Goal: Contribute content: Contribute content

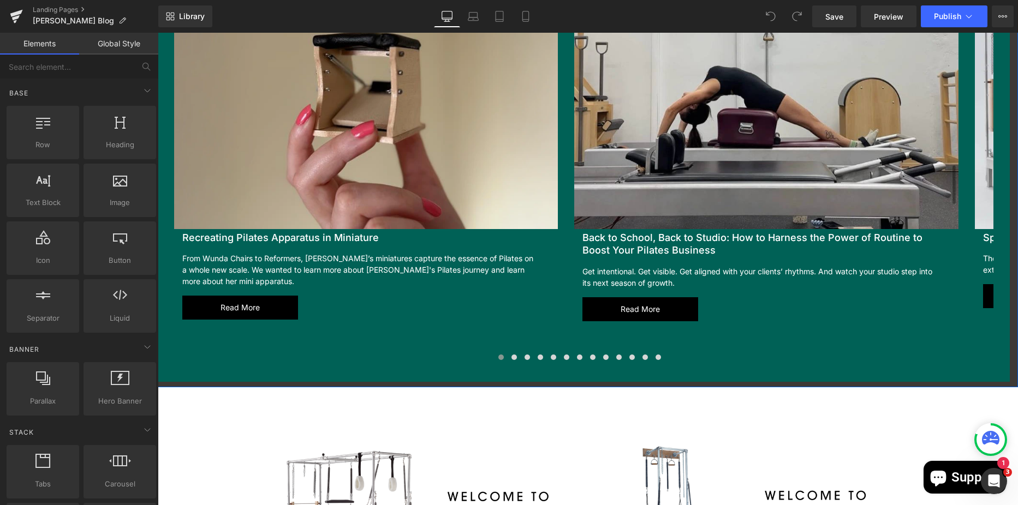
scroll to position [1310, 0]
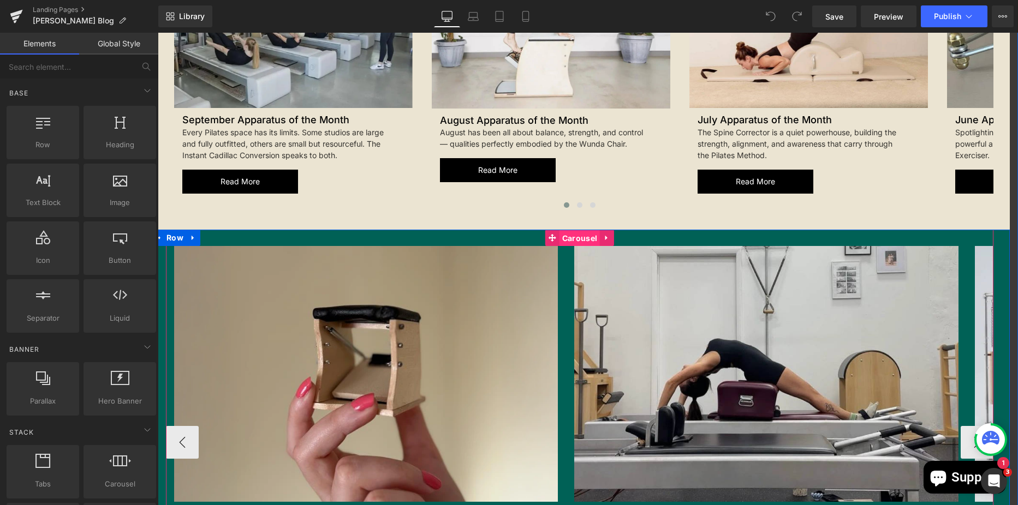
click at [578, 230] on span "Carousel" at bounding box center [579, 238] width 40 height 16
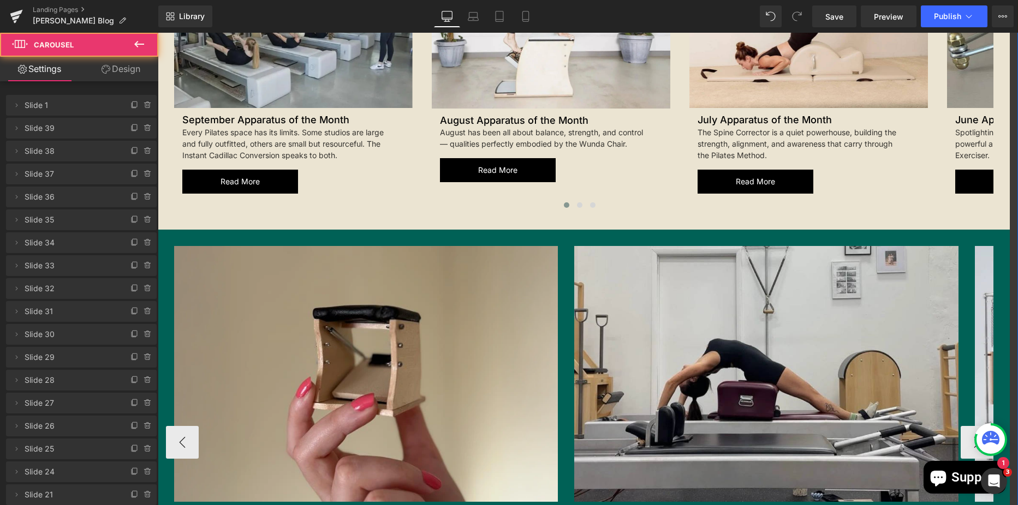
scroll to position [1200, 0]
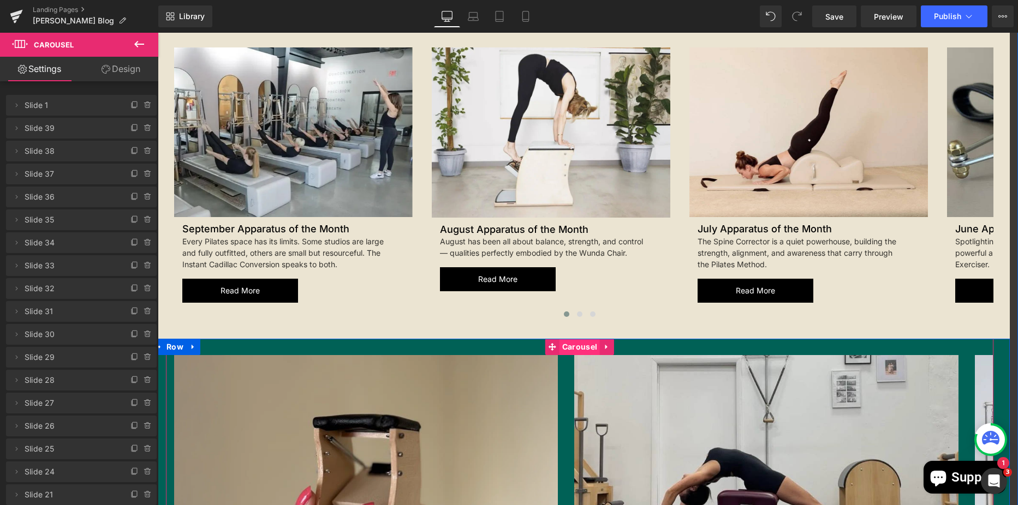
click at [572, 339] on span "Carousel" at bounding box center [579, 347] width 40 height 16
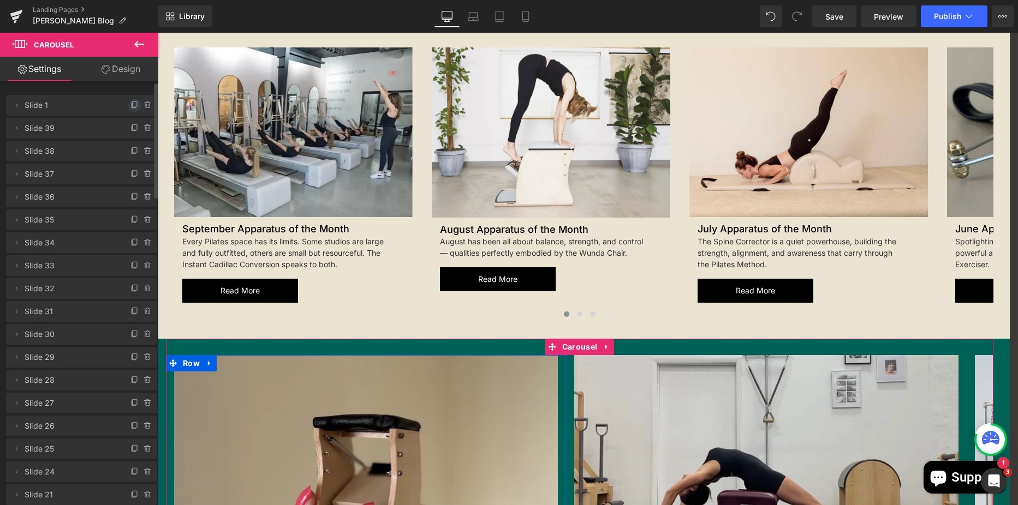
click at [128, 105] on span at bounding box center [134, 105] width 13 height 13
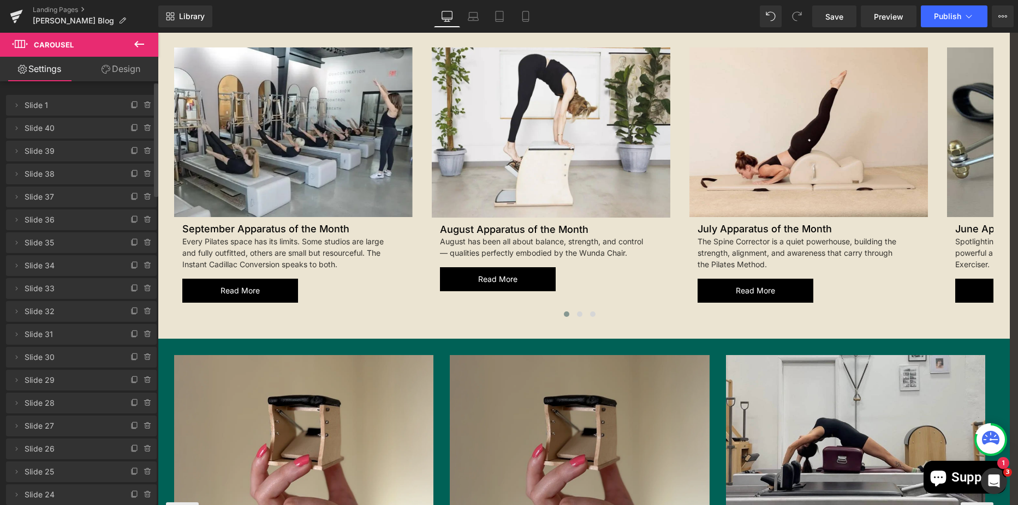
scroll to position [1310, 0]
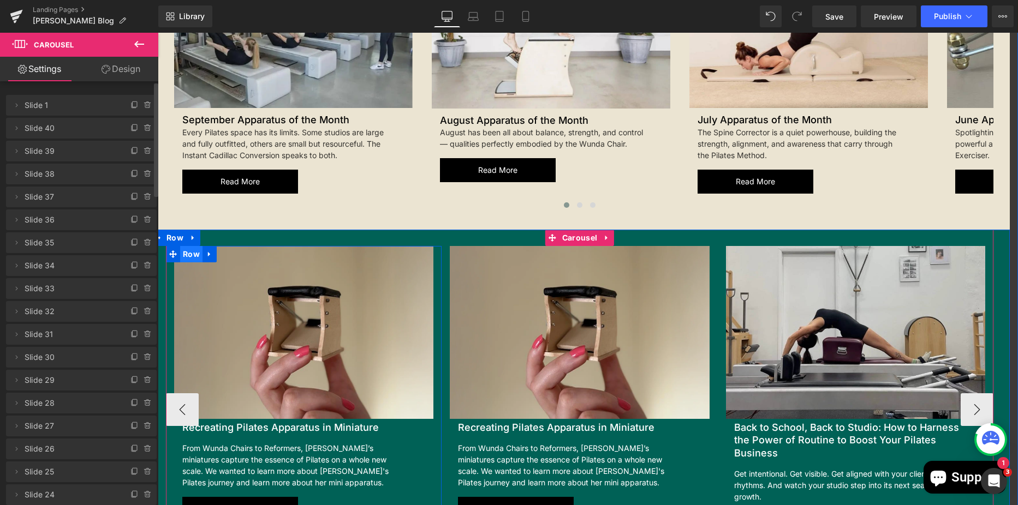
click at [188, 246] on span "Row" at bounding box center [191, 254] width 22 height 16
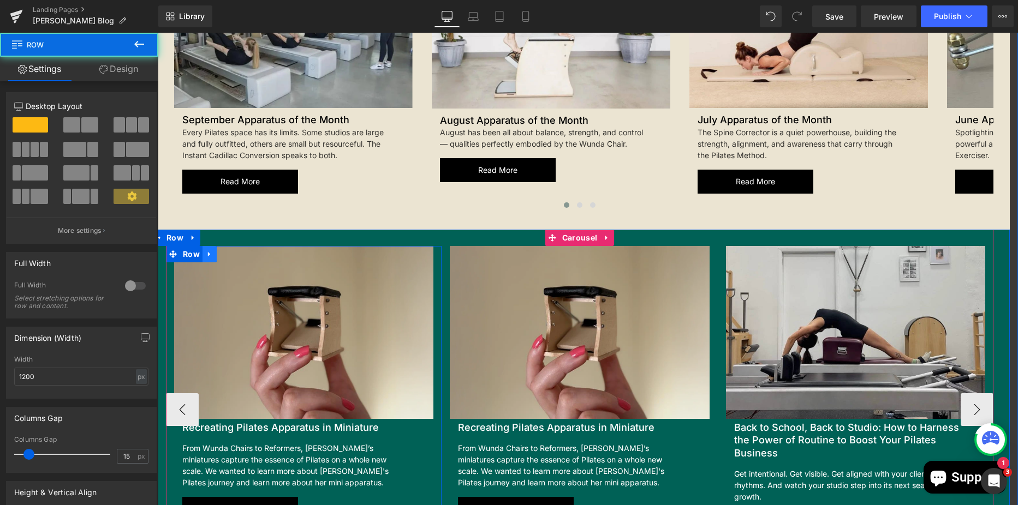
click at [204, 246] on link at bounding box center [209, 254] width 14 height 16
click at [234, 250] on icon at bounding box center [238, 254] width 8 height 8
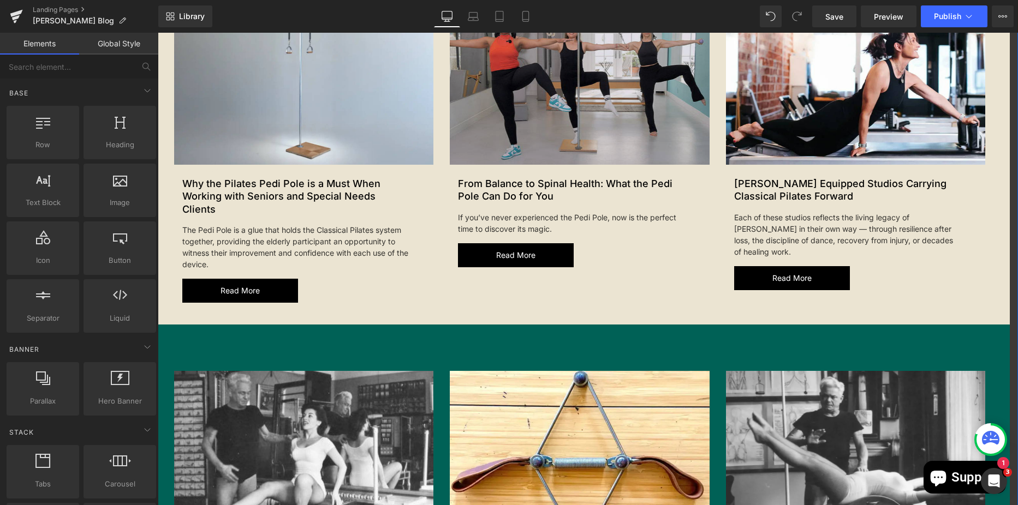
scroll to position [327, 0]
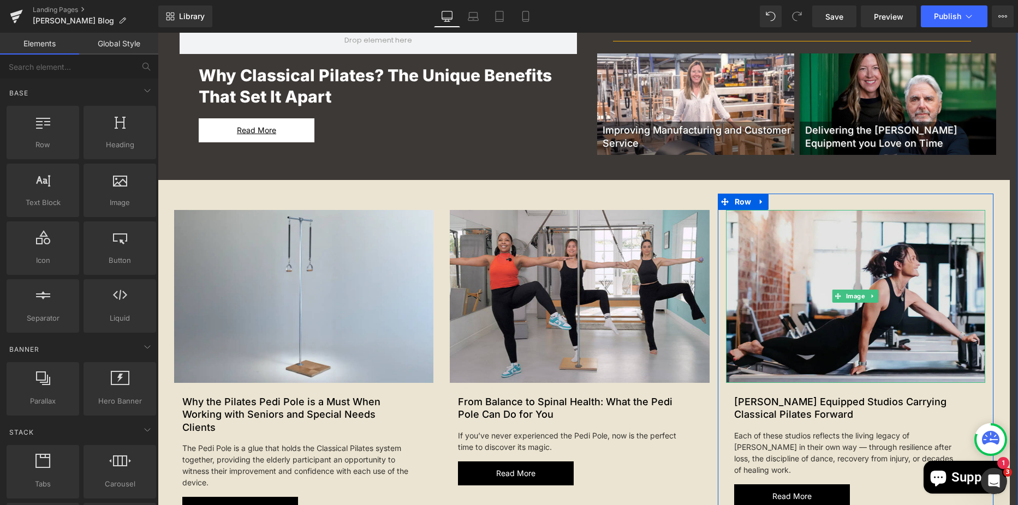
click at [785, 231] on img at bounding box center [855, 296] width 259 height 173
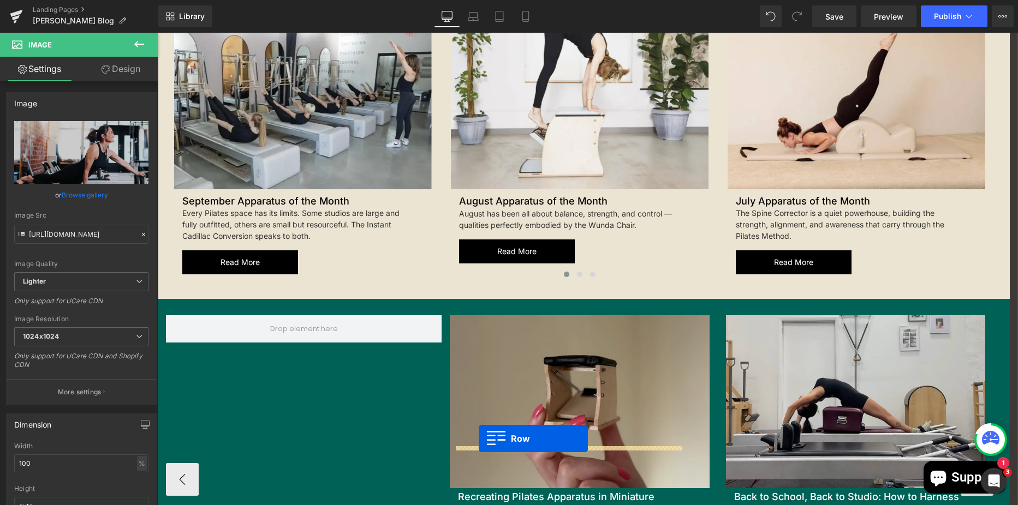
scroll to position [1288, 0]
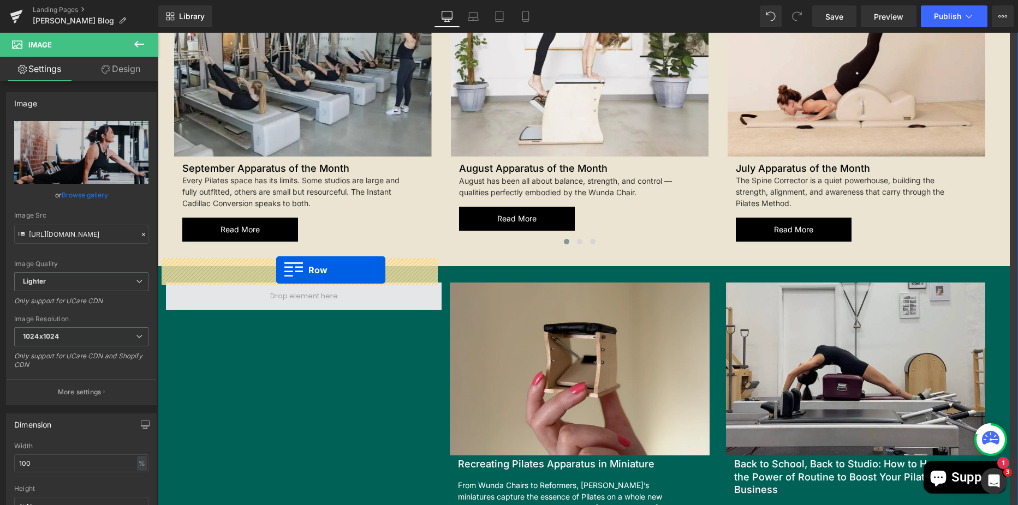
drag, startPoint x: 722, startPoint y: 199, endPoint x: 276, endPoint y: 270, distance: 451.9
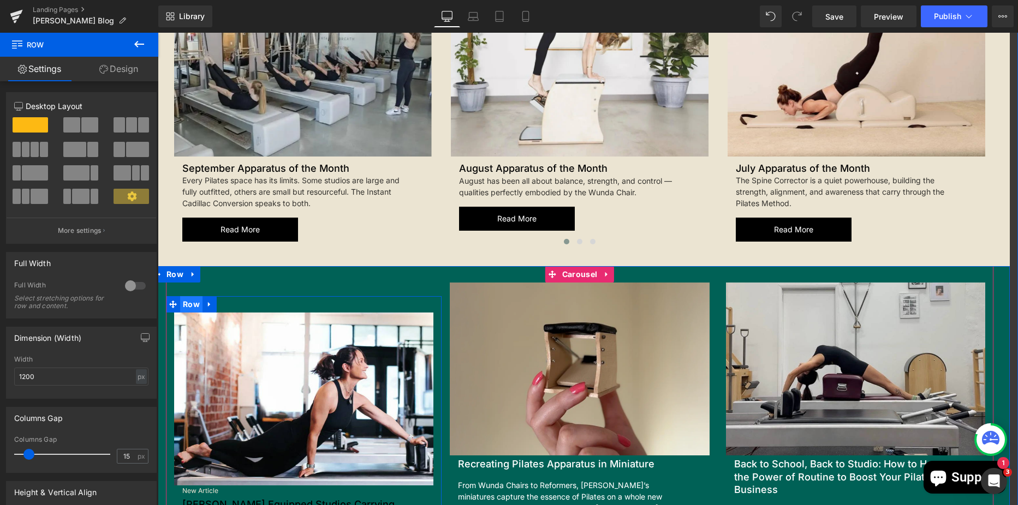
click at [187, 296] on span "Row" at bounding box center [191, 304] width 22 height 16
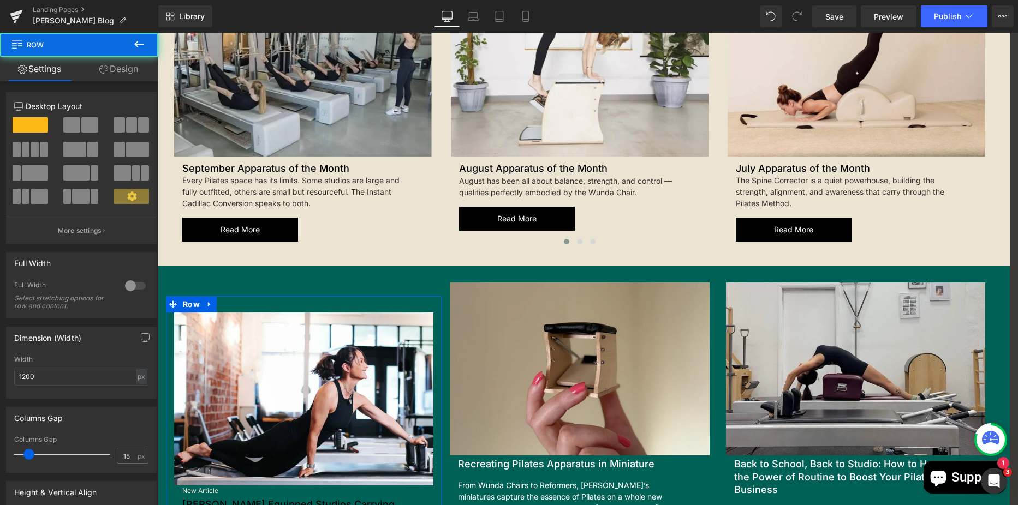
click at [128, 75] on link "Design" at bounding box center [118, 69] width 79 height 25
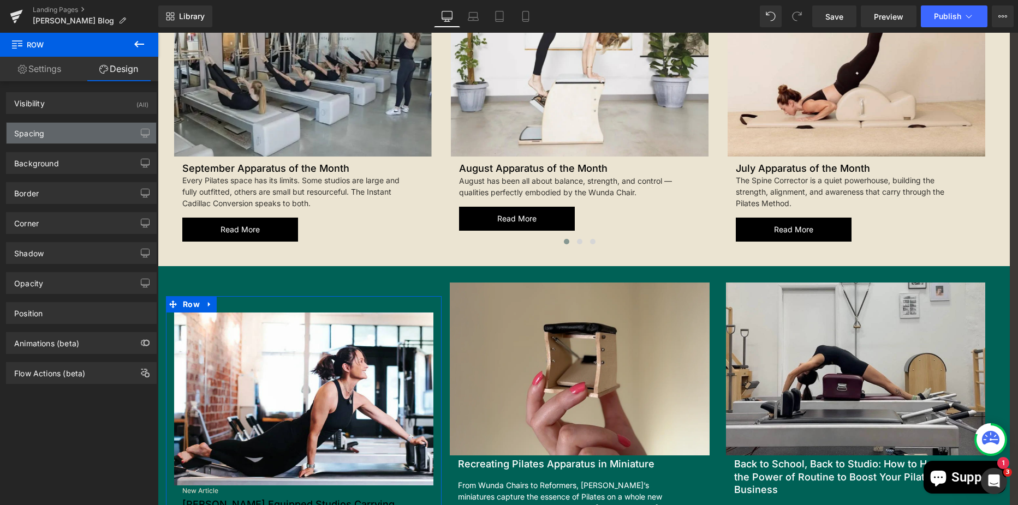
click at [73, 135] on div "Spacing" at bounding box center [82, 133] width 150 height 21
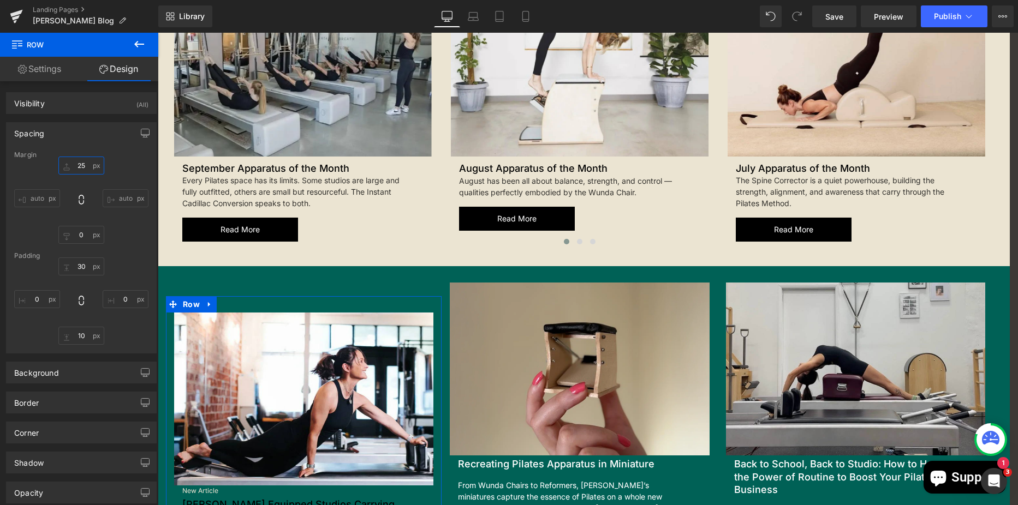
click at [86, 162] on input "text" at bounding box center [81, 166] width 46 height 18
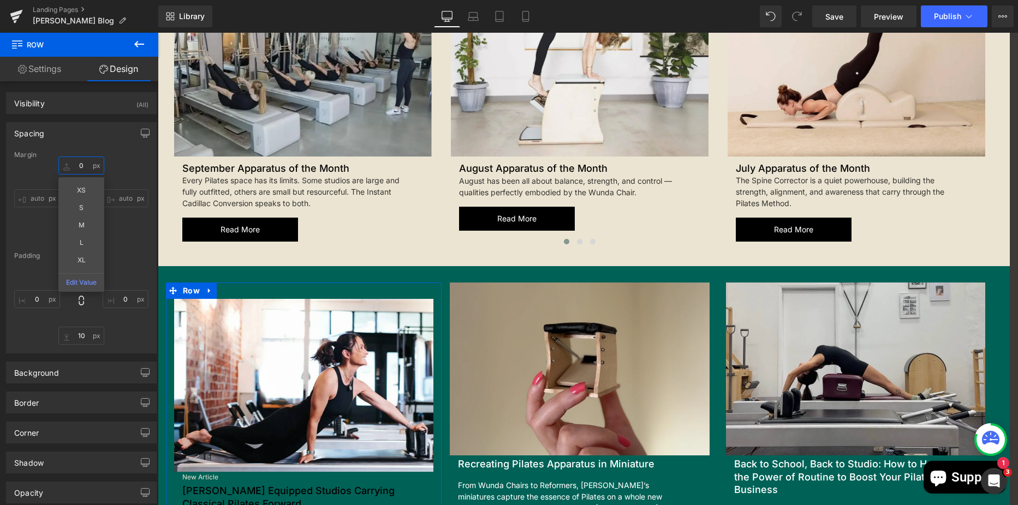
type input "0"
click at [87, 262] on input "text" at bounding box center [81, 267] width 46 height 18
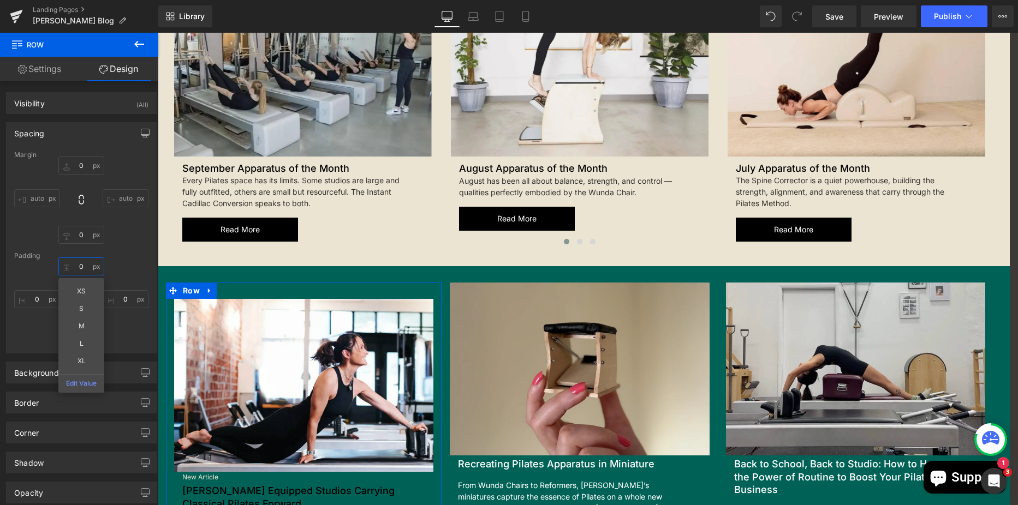
type input "0"
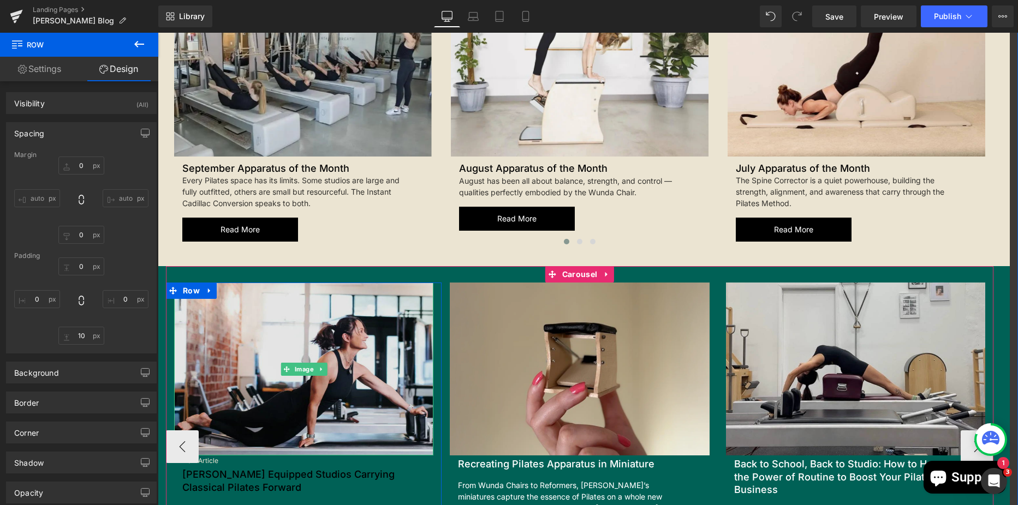
scroll to position [1451, 0]
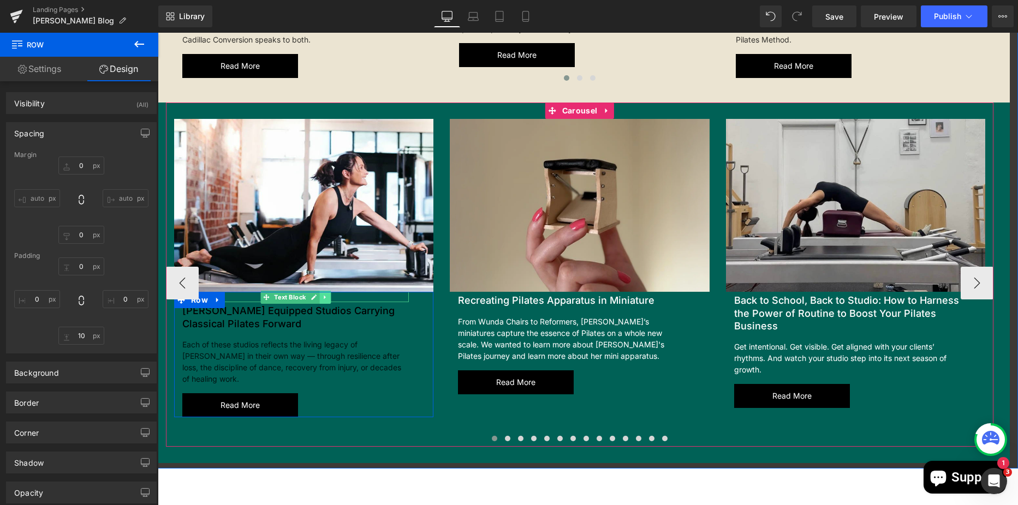
click at [322, 294] on icon at bounding box center [325, 297] width 6 height 7
click at [327, 294] on icon at bounding box center [330, 297] width 6 height 6
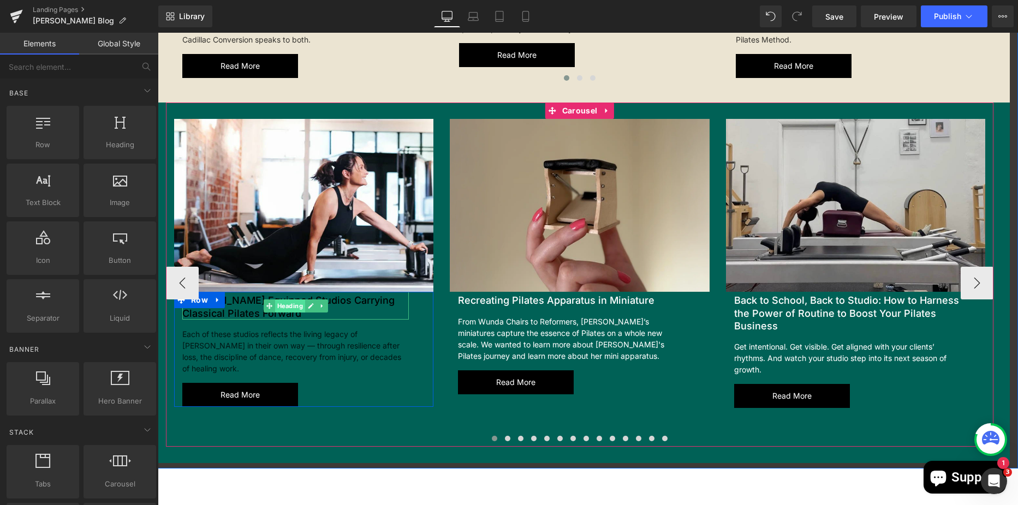
click at [285, 300] on span "Heading" at bounding box center [290, 306] width 30 height 13
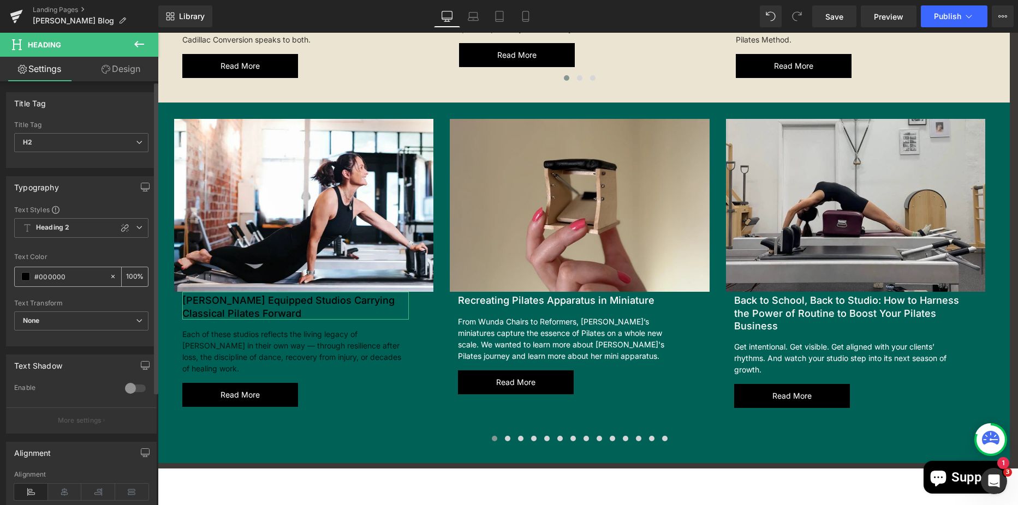
drag, startPoint x: 82, startPoint y: 278, endPoint x: 39, endPoint y: 271, distance: 43.7
click at [39, 271] on input "#000000" at bounding box center [69, 277] width 70 height 12
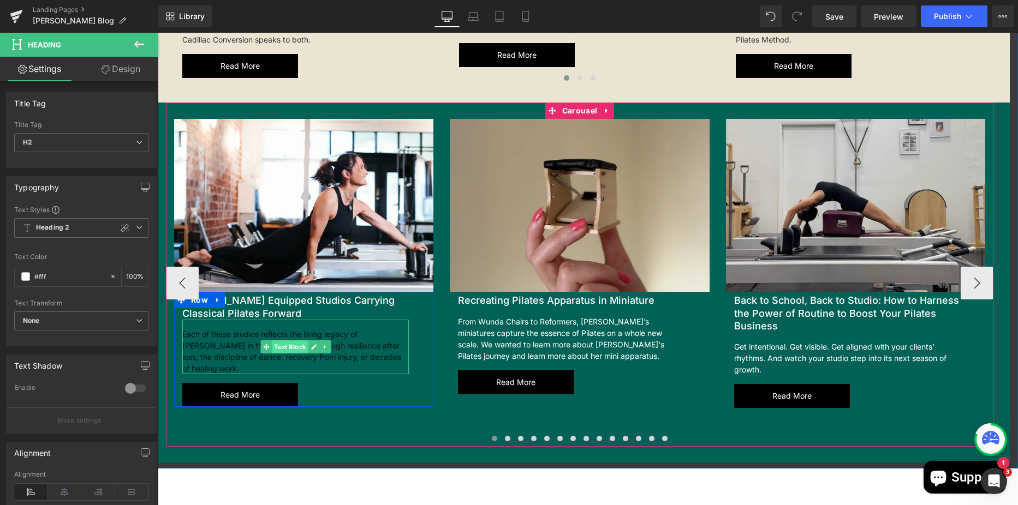
type input "#ffff"
click at [285, 341] on span "Text Block" at bounding box center [290, 347] width 36 height 13
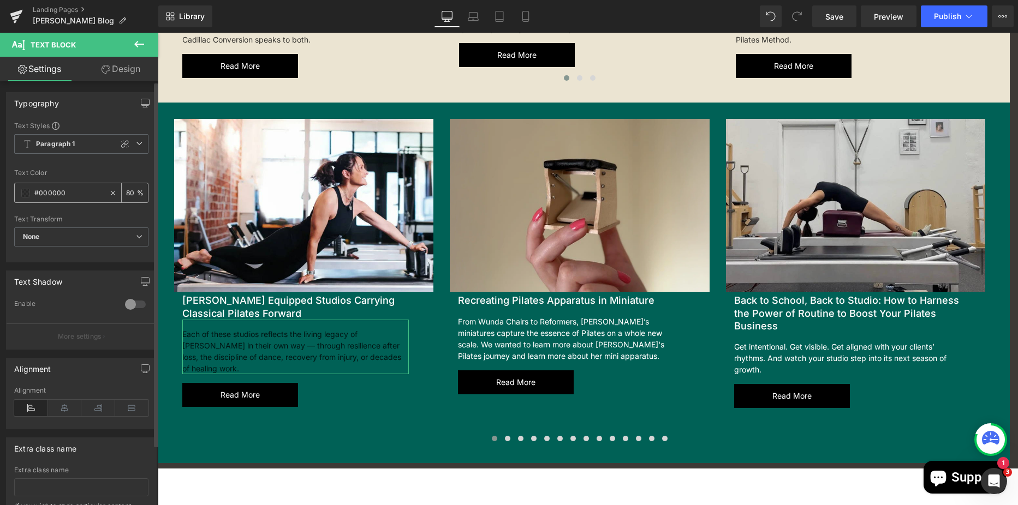
drag, startPoint x: 68, startPoint y: 190, endPoint x: 38, endPoint y: 191, distance: 29.5
click at [38, 191] on input "#000000" at bounding box center [69, 193] width 70 height 12
type input "#ffff"
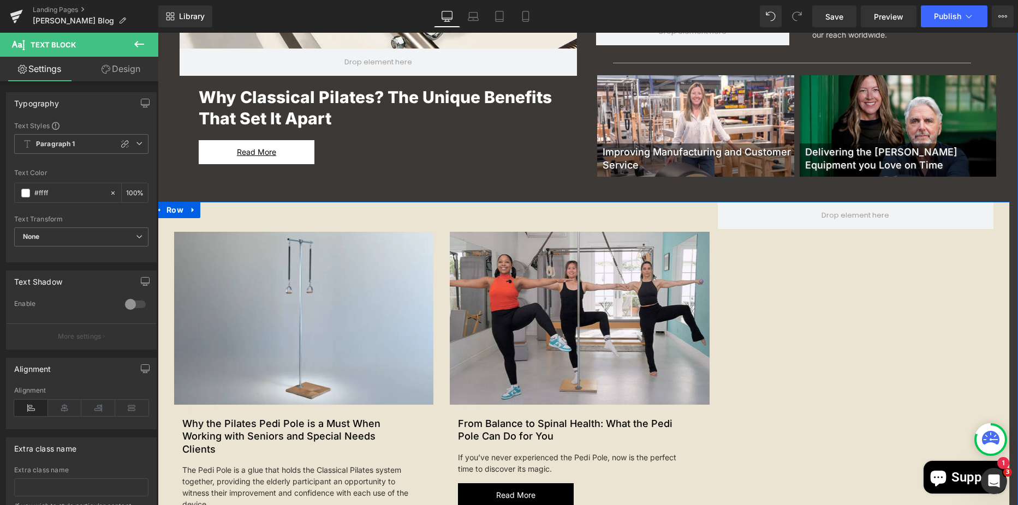
scroll to position [415, 0]
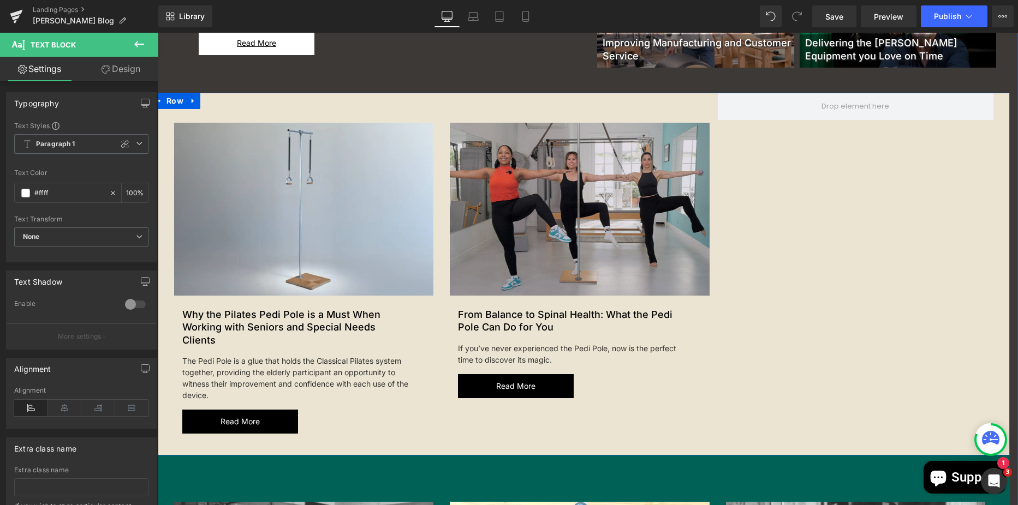
click at [562, 200] on img at bounding box center [579, 209] width 259 height 173
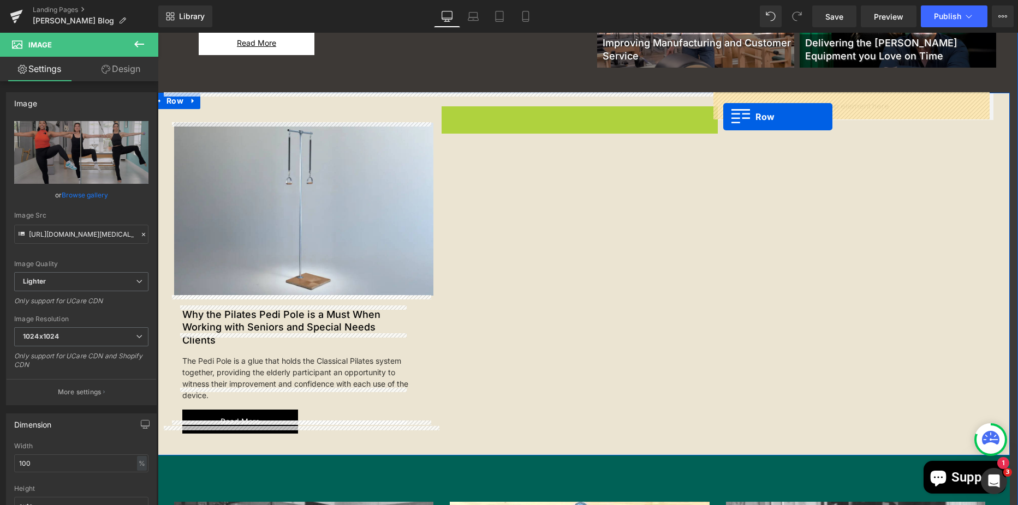
drag, startPoint x: 443, startPoint y: 111, endPoint x: 589, endPoint y: 144, distance: 150.0
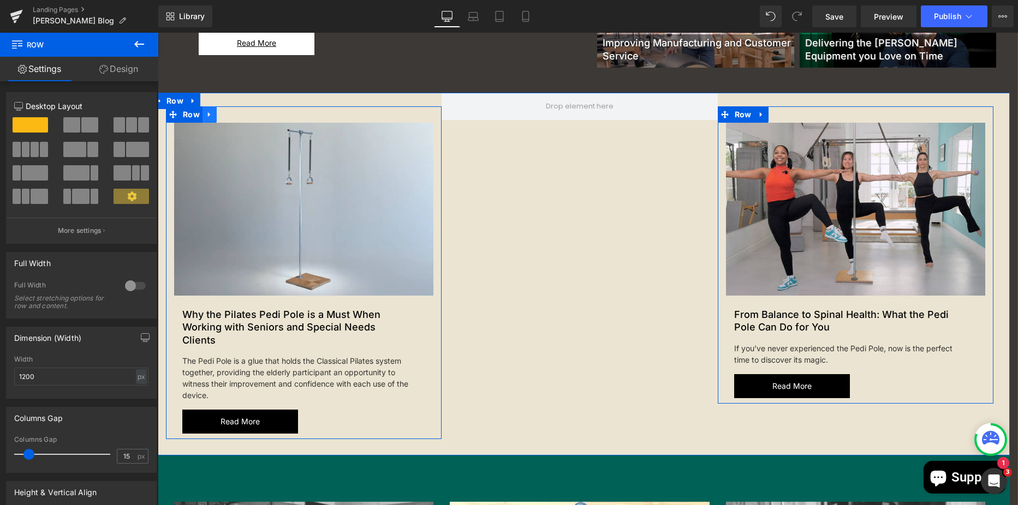
click at [206, 116] on icon at bounding box center [210, 114] width 8 height 8
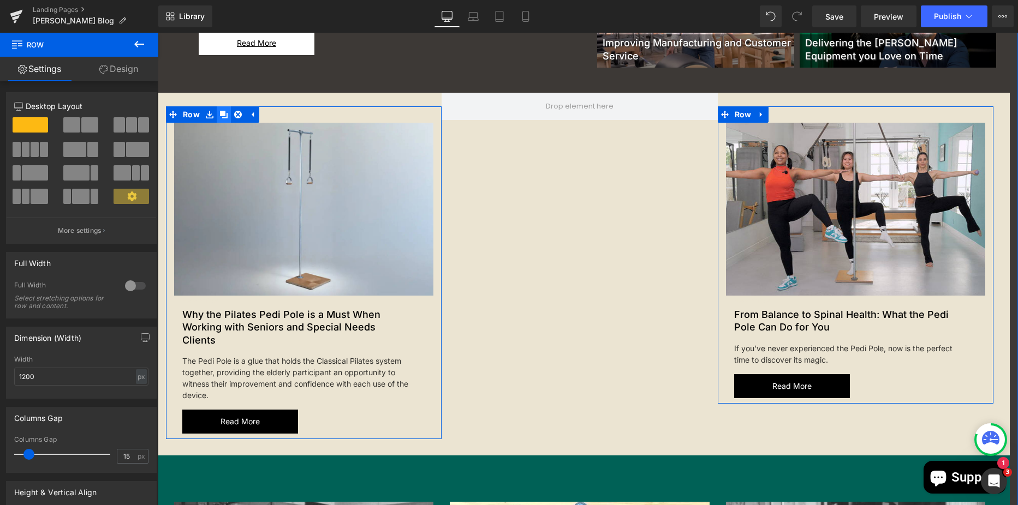
click at [220, 116] on icon at bounding box center [224, 115] width 8 height 8
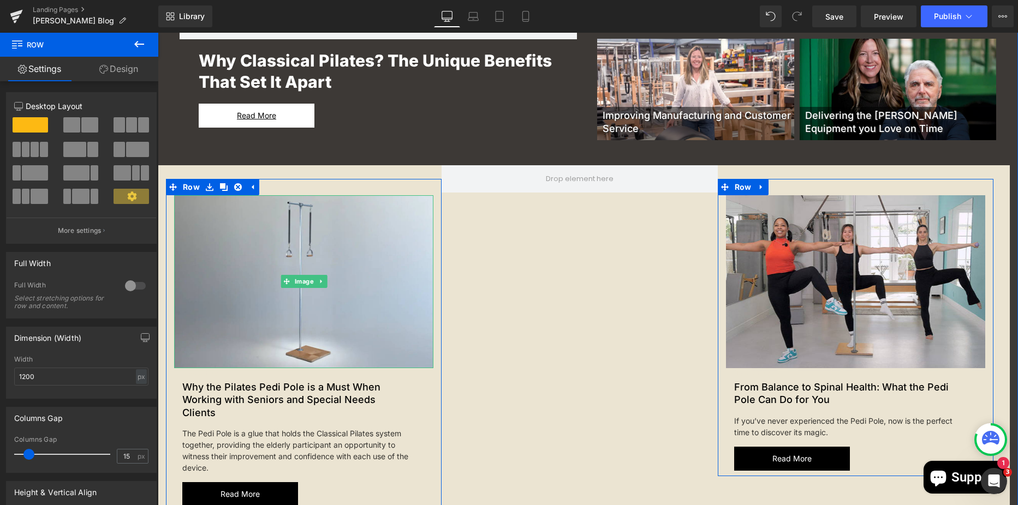
scroll to position [615, 0]
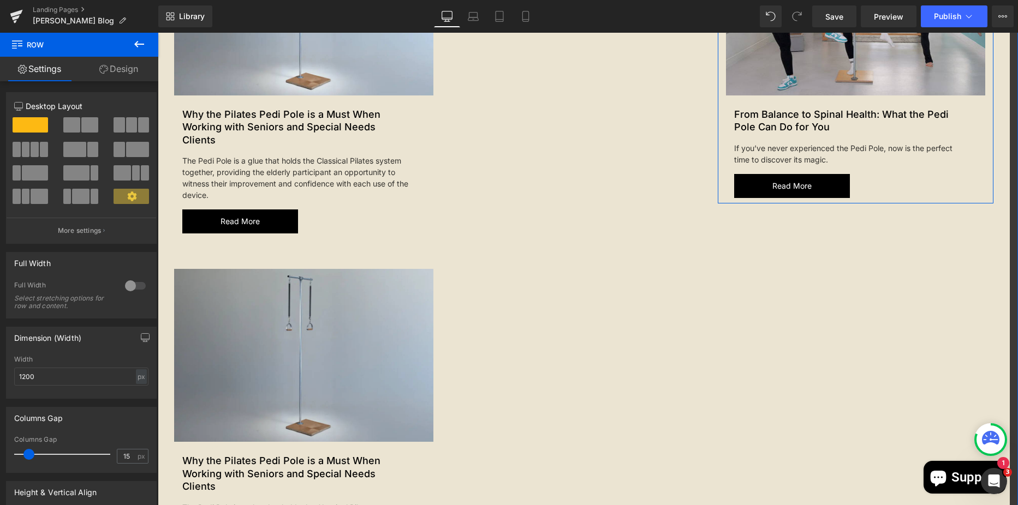
click at [254, 328] on img at bounding box center [303, 355] width 259 height 173
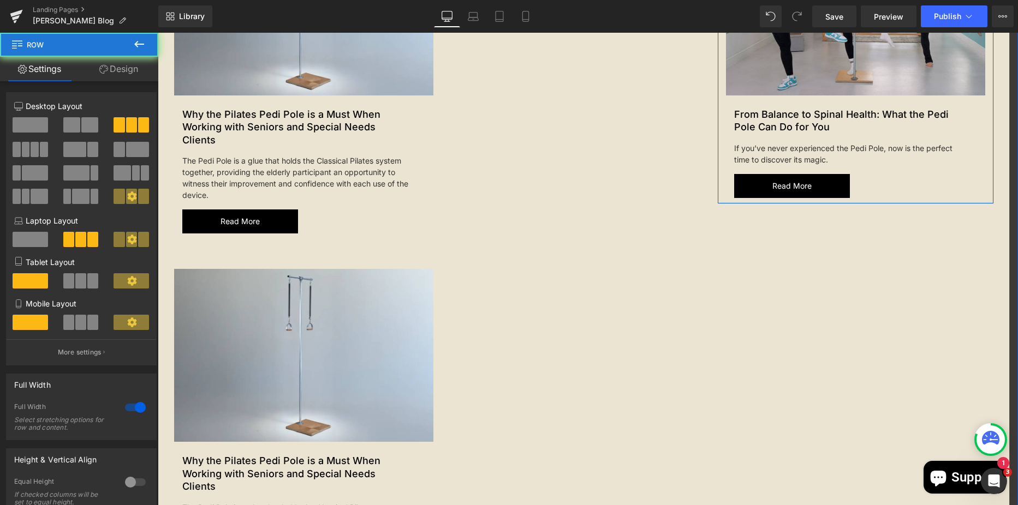
click at [167, 237] on div "Image New Article Text Block Why the Pilates Pedi Pole is a Must When Working w…" at bounding box center [304, 240] width 276 height 694
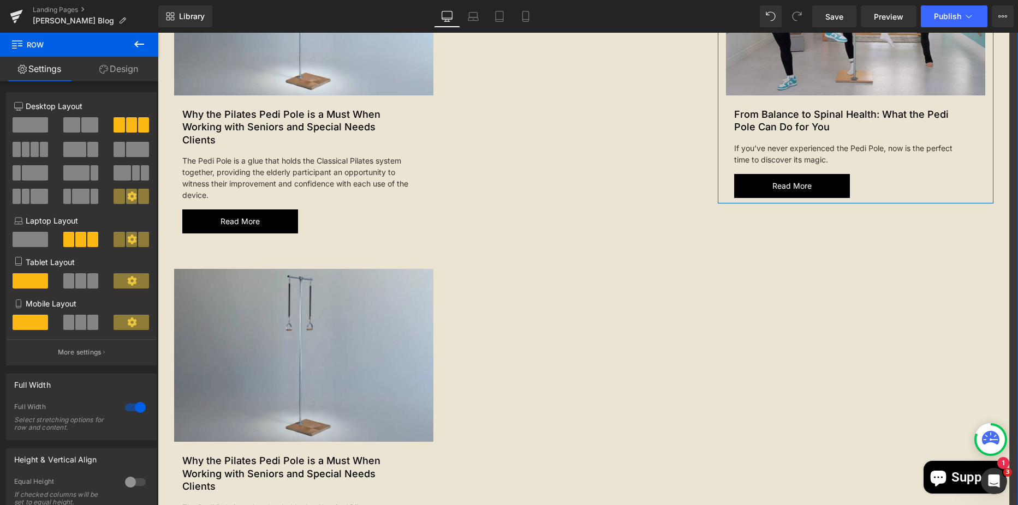
click at [208, 277] on img at bounding box center [303, 355] width 259 height 173
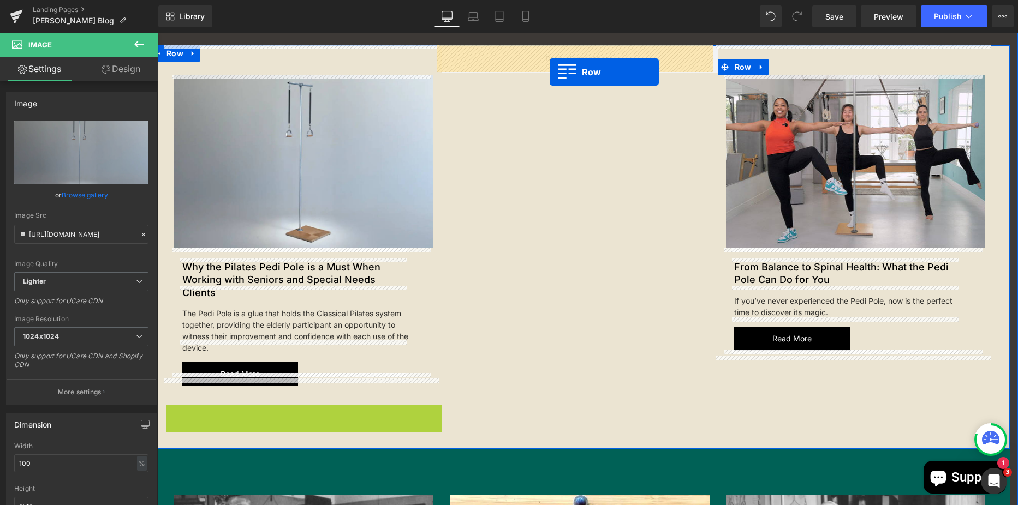
scroll to position [397, 0]
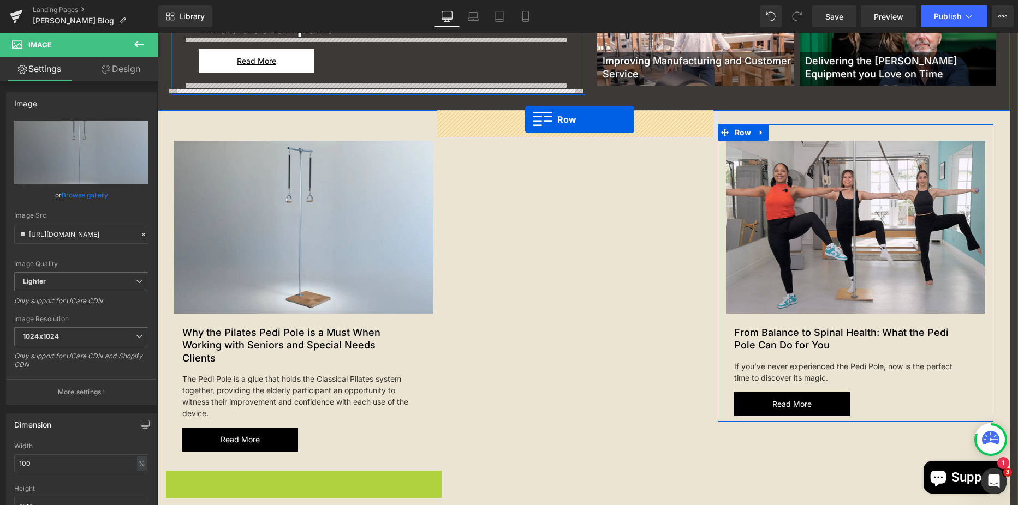
drag, startPoint x: 172, startPoint y: 242, endPoint x: 525, endPoint y: 119, distance: 373.2
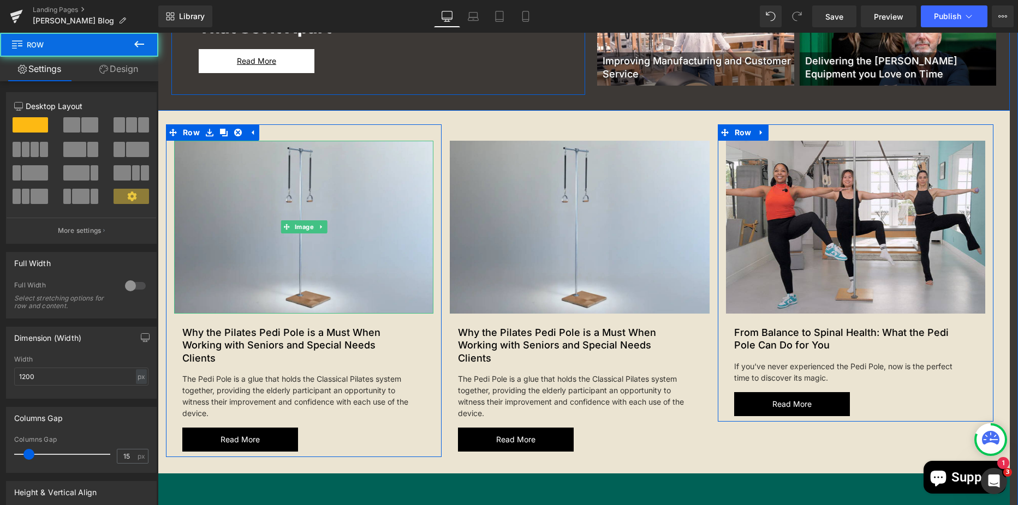
click at [319, 233] on link at bounding box center [320, 226] width 11 height 13
click at [287, 224] on link "Image" at bounding box center [281, 226] width 35 height 13
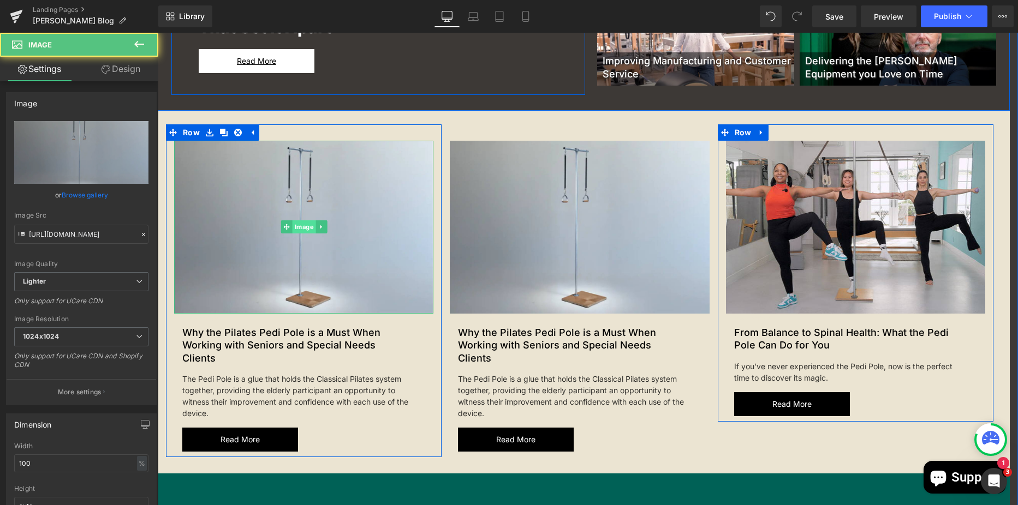
click at [301, 227] on span "Image" at bounding box center [303, 226] width 23 height 13
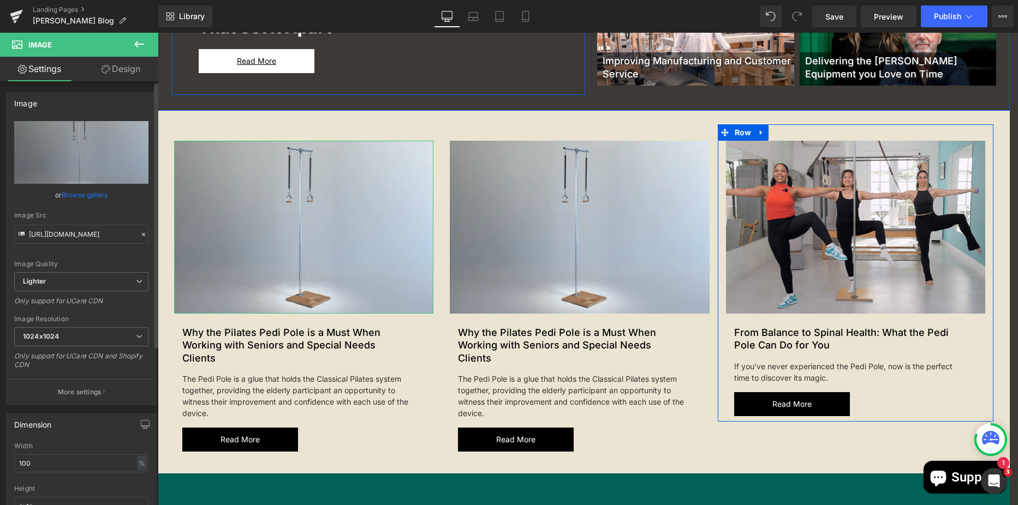
click at [92, 197] on link "Browse gallery" at bounding box center [85, 195] width 46 height 19
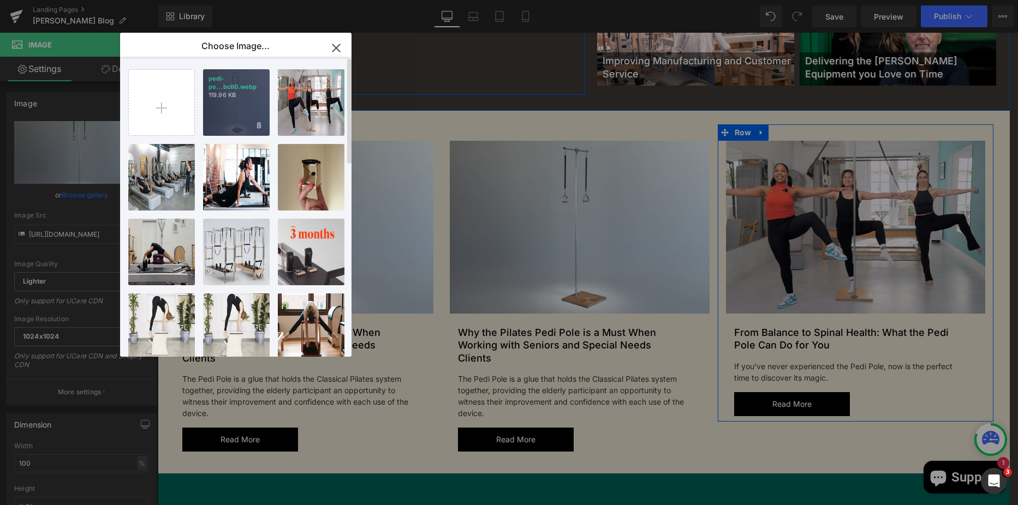
click at [212, 95] on p "119.96 KB" at bounding box center [236, 95] width 56 height 8
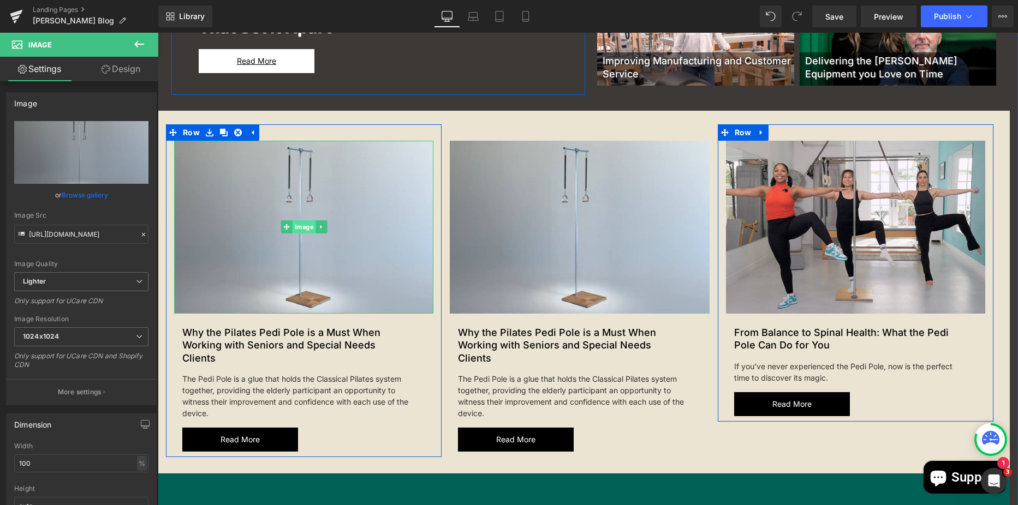
click at [302, 227] on span "Image" at bounding box center [303, 226] width 23 height 13
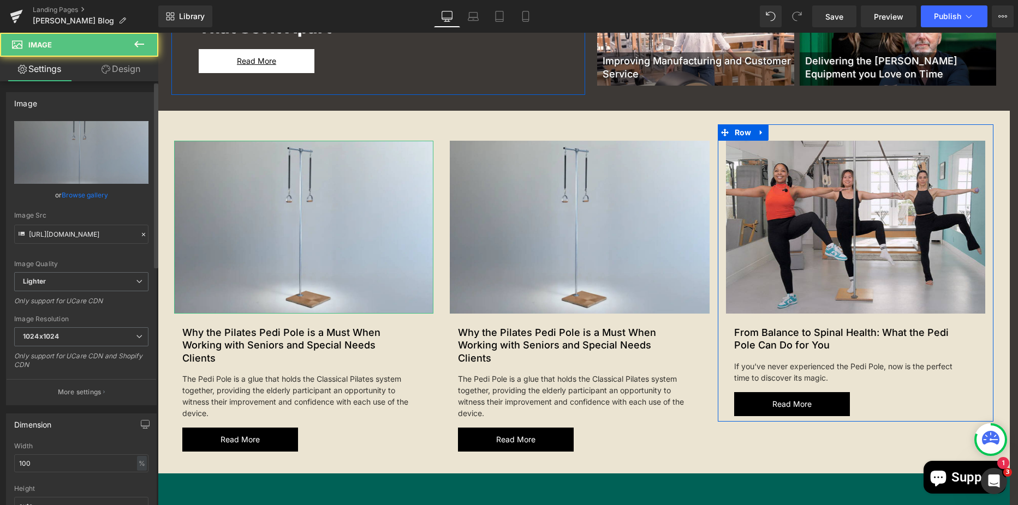
click at [82, 192] on link "Browse gallery" at bounding box center [85, 195] width 46 height 19
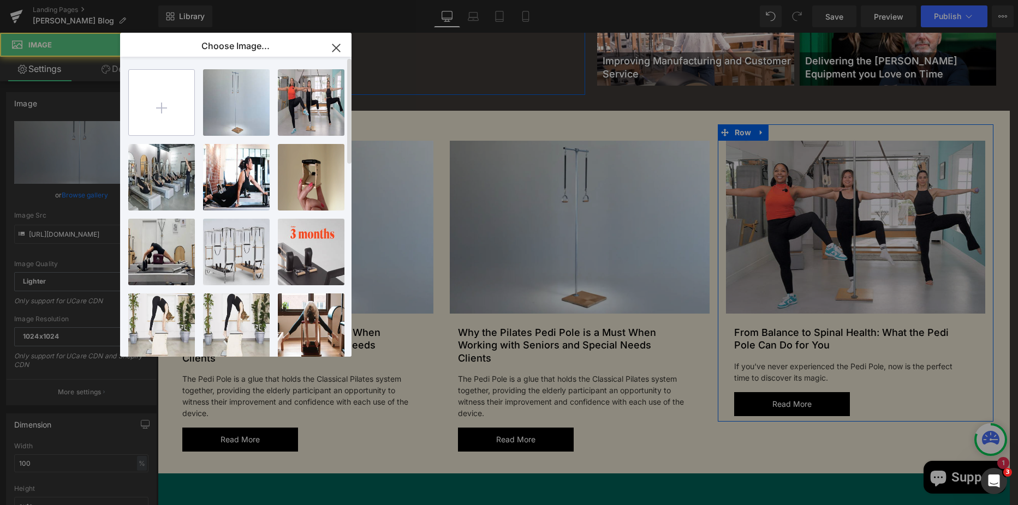
click at [150, 115] on input "file" at bounding box center [161, 102] width 65 height 65
type input "C:\fakepath\Rocio_Menendez_Pedi_Pole_80586e8c-18f9-4f59-ae20-252722c5fef4.webp"
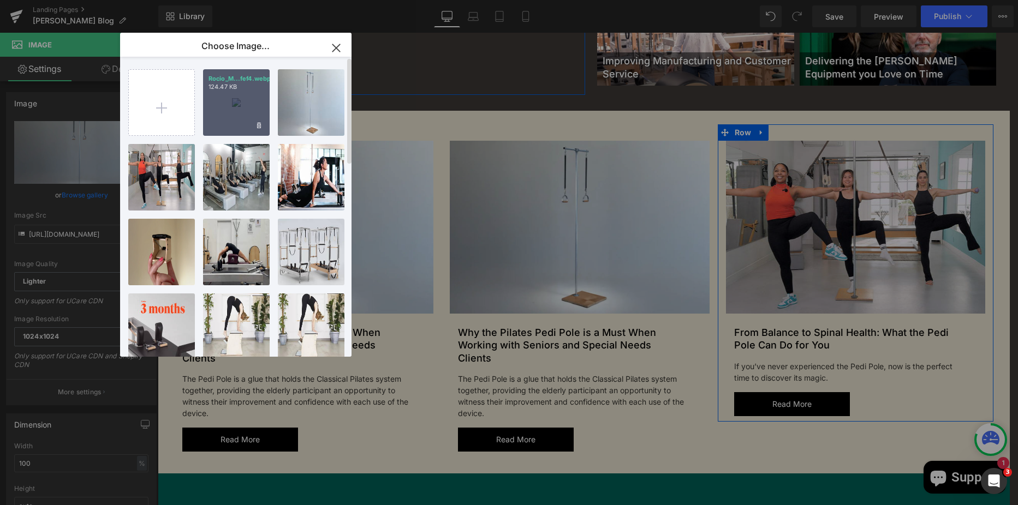
click at [237, 99] on div "Rocio_M...fef4.webp 124.47 KB" at bounding box center [236, 102] width 67 height 67
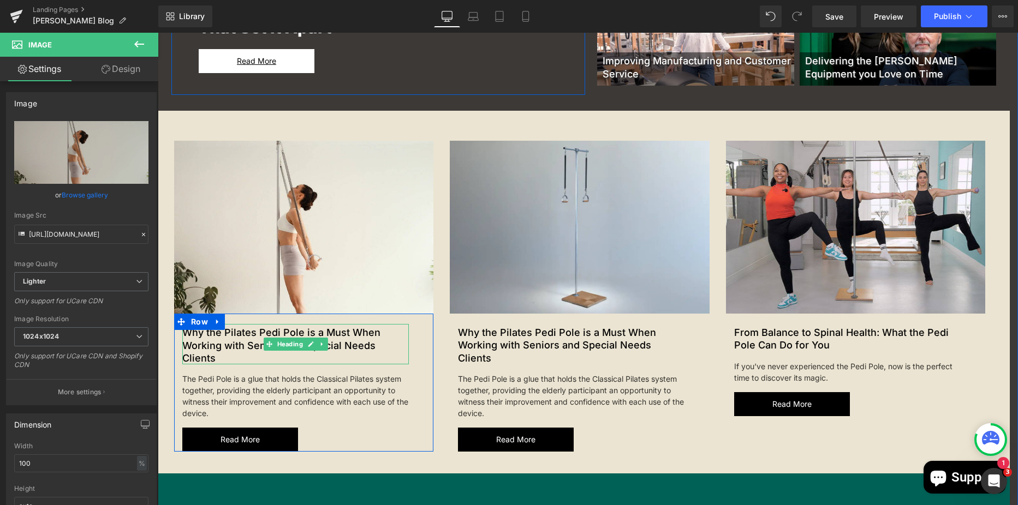
click at [398, 346] on h2 "Why the Pilates Pedi Pole is a Must When Working with Seniors and Special Needs…" at bounding box center [295, 345] width 226 height 38
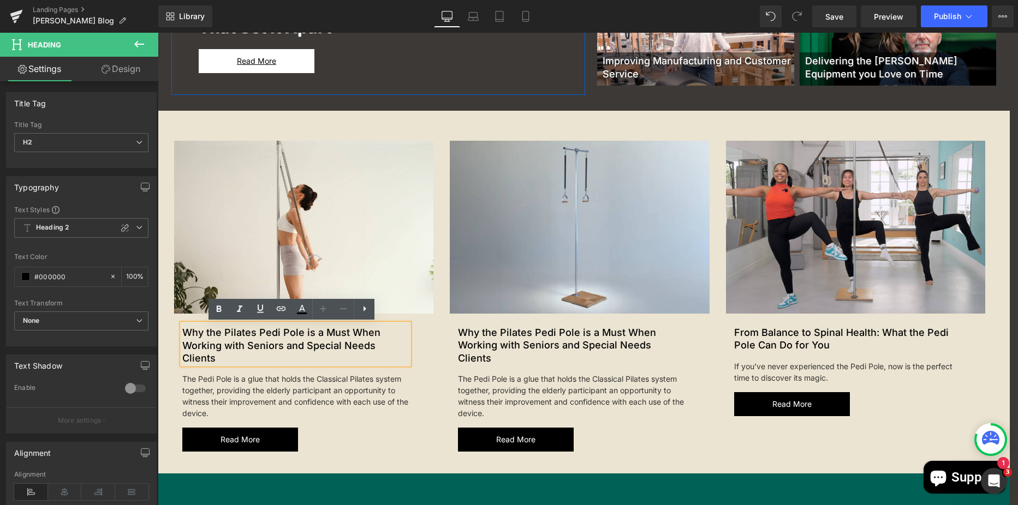
drag, startPoint x: 401, startPoint y: 346, endPoint x: 177, endPoint y: 329, distance: 224.9
click at [182, 329] on div "Why the Pilates Pedi Pole is a Must When Working with Seniors and Special Needs…" at bounding box center [295, 344] width 226 height 40
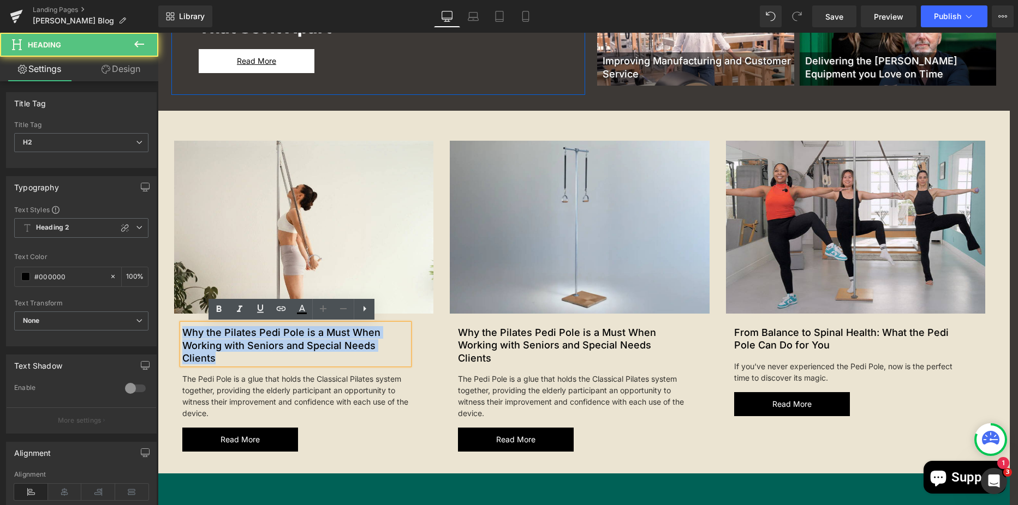
drag, startPoint x: 396, startPoint y: 344, endPoint x: 181, endPoint y: 331, distance: 215.4
click at [182, 331] on h2 "Why the Pilates Pedi Pole is a Must When Working with Seniors and Special Needs…" at bounding box center [295, 345] width 226 height 38
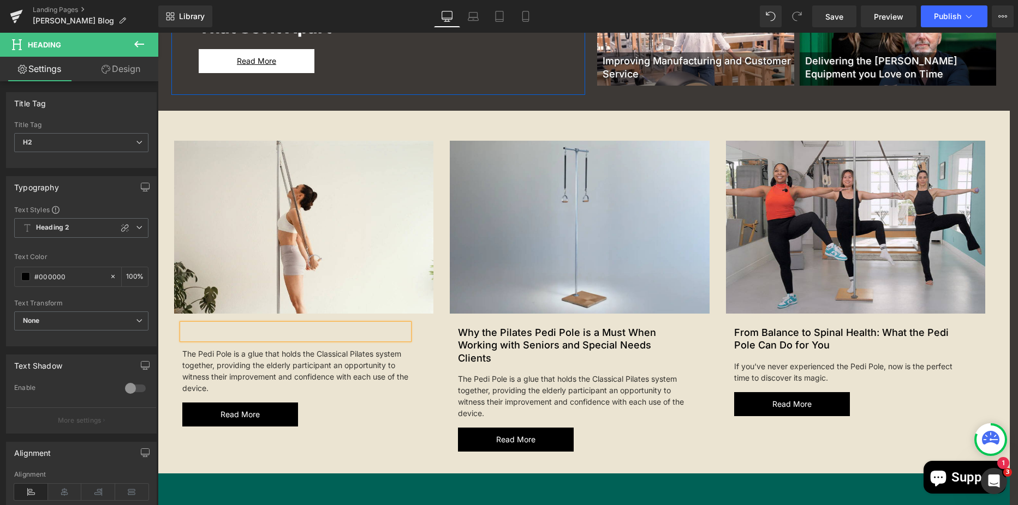
click at [257, 333] on h2 at bounding box center [295, 332] width 226 height 13
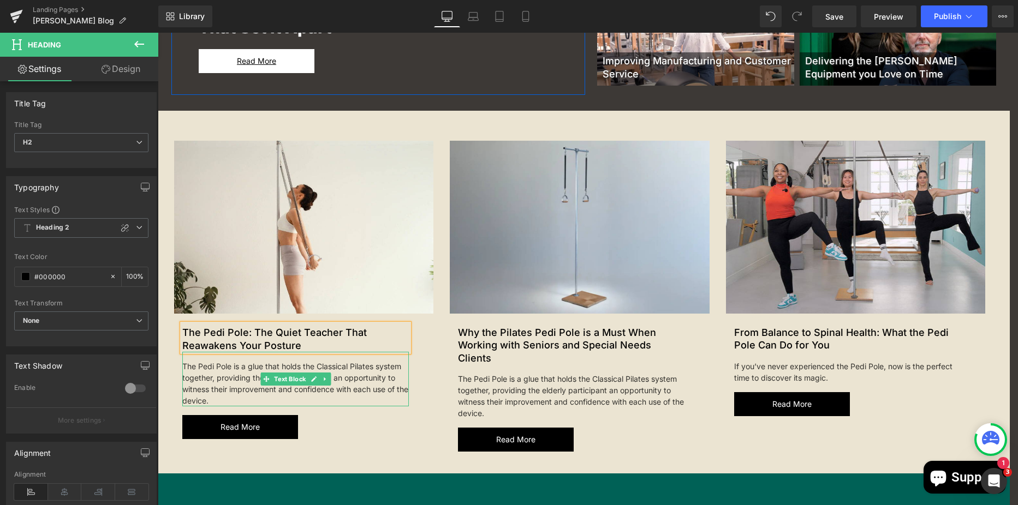
click at [295, 397] on div "The Pedi Pole is a glue that holds the Classical Pilates system together, provi…" at bounding box center [295, 379] width 226 height 55
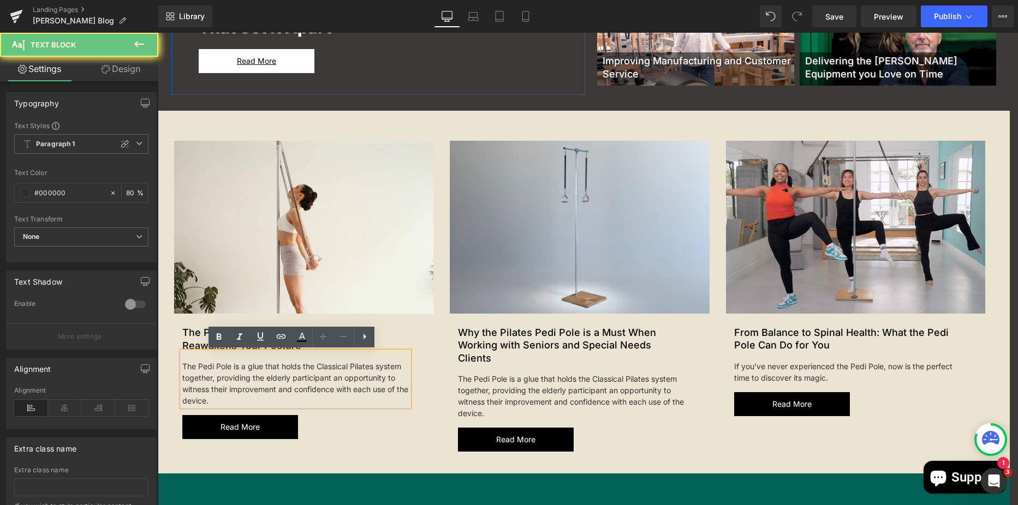
click at [256, 397] on div "The Pedi Pole is a glue that holds the Classical Pilates system together, provi…" at bounding box center [295, 379] width 226 height 55
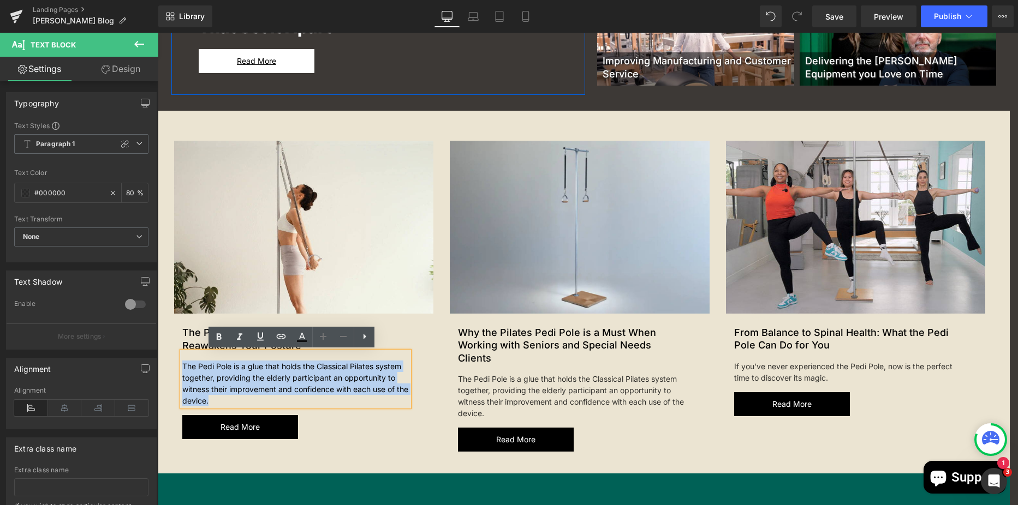
drag, startPoint x: 243, startPoint y: 400, endPoint x: 172, endPoint y: 362, distance: 80.6
click at [174, 362] on div "New Article Text Block The Pedi Pole: The Quiet Teacher That Reawakens Your Pos…" at bounding box center [295, 376] width 243 height 125
click at [241, 392] on div "The Pedi Pole is a glue that holds the Classical Pilates system together, provi…" at bounding box center [295, 379] width 226 height 55
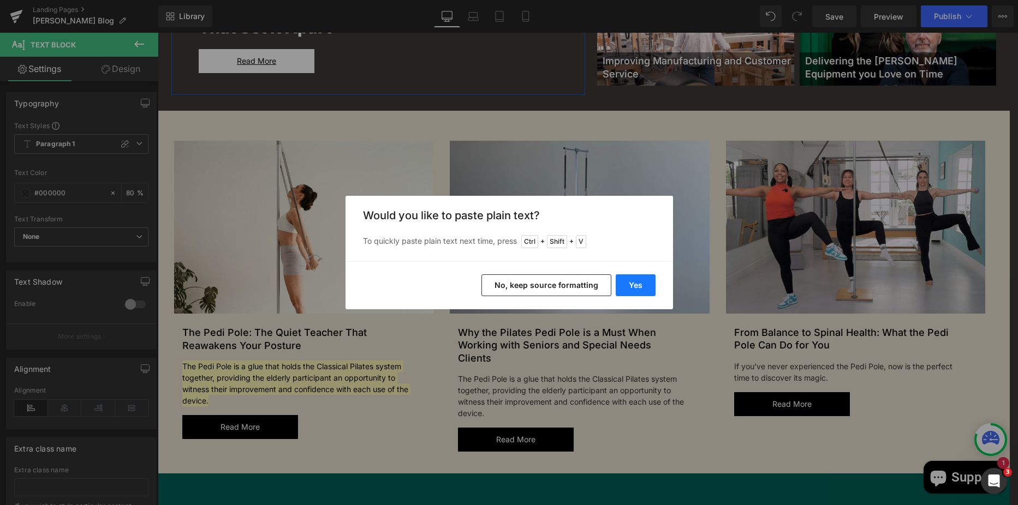
click at [643, 288] on button "Yes" at bounding box center [635, 285] width 40 height 22
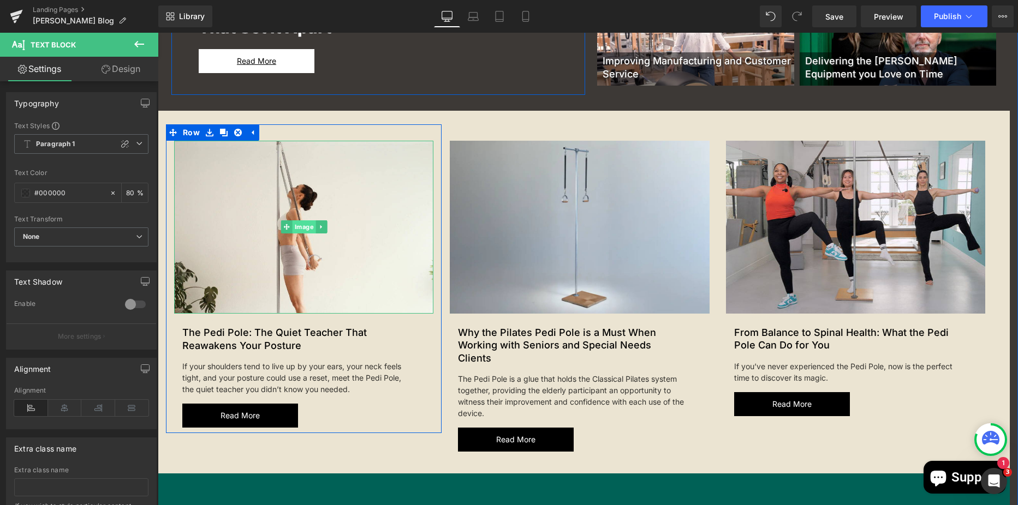
click at [294, 226] on span "Image" at bounding box center [303, 226] width 23 height 13
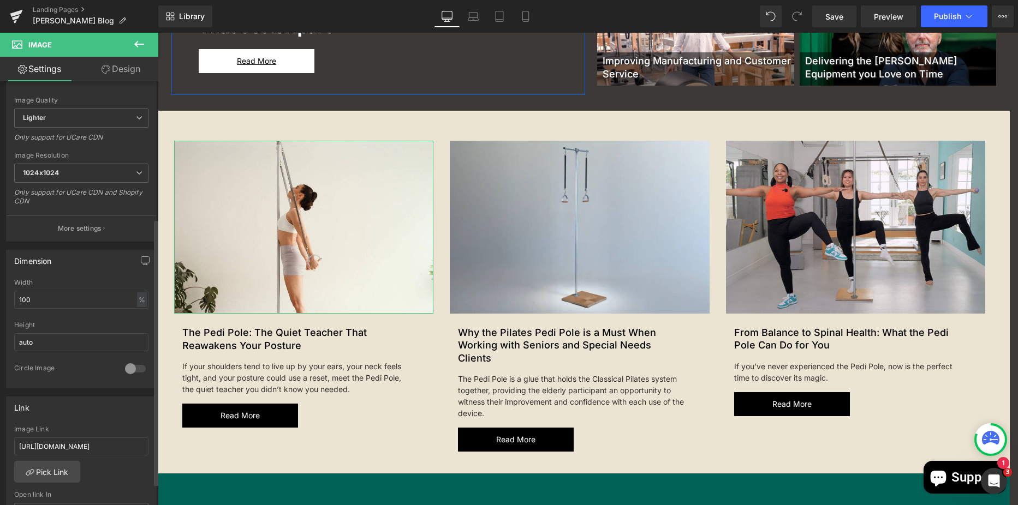
scroll to position [273, 0]
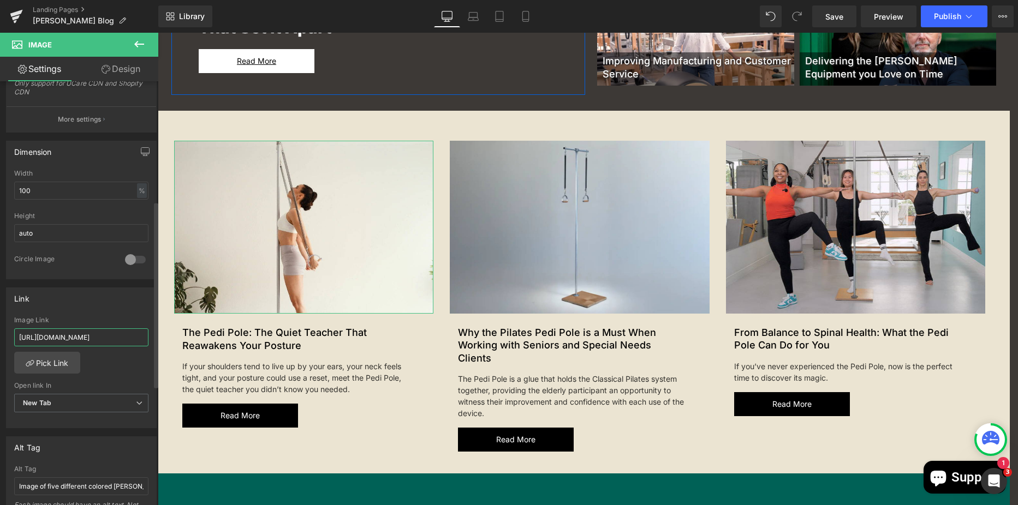
drag, startPoint x: 19, startPoint y: 338, endPoint x: 142, endPoint y: 343, distance: 122.8
click at [142, 343] on input "[URL][DOMAIN_NAME]" at bounding box center [81, 337] width 134 height 18
paste input "the-pedi-pole-the-quiet-teacher-that-reawakens-your-posture"
type input "[URL][DOMAIN_NAME]"
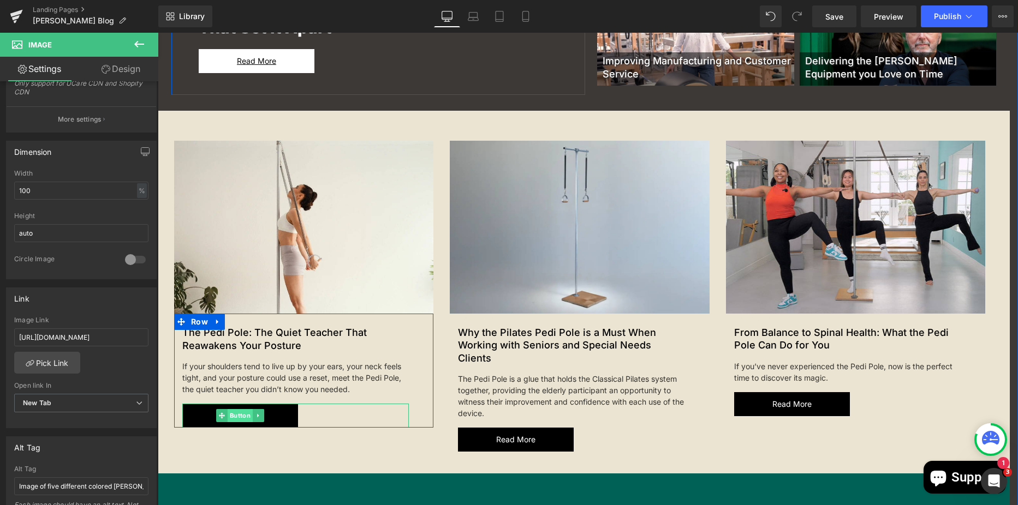
click at [242, 415] on span "Button" at bounding box center [240, 415] width 25 height 13
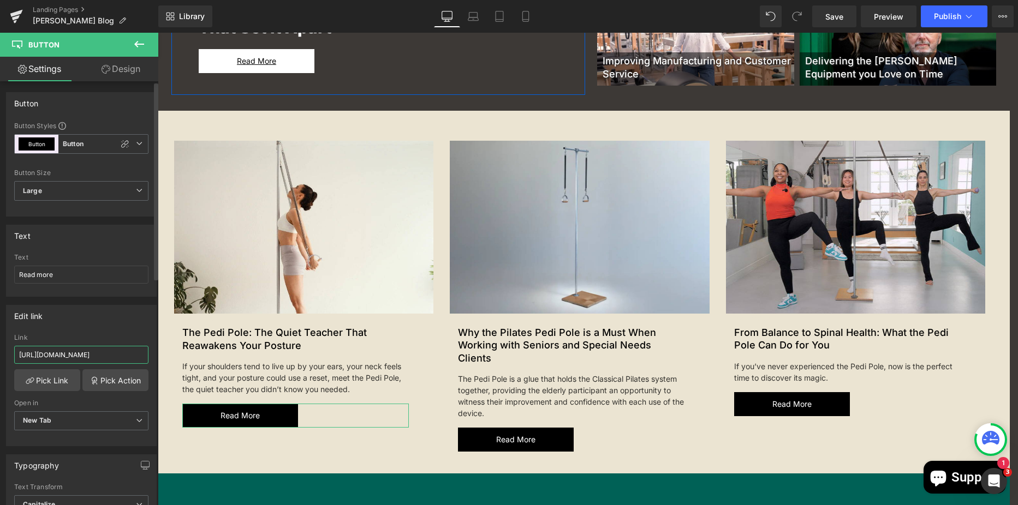
scroll to position [0, 315]
drag, startPoint x: 19, startPoint y: 356, endPoint x: 146, endPoint y: 349, distance: 126.8
click at [146, 349] on div "[URL][DOMAIN_NAME] Link [URL][DOMAIN_NAME] Pick Link Pick Action Current Tab Ne…" at bounding box center [82, 390] width 150 height 112
paste input "the-pedi-pole-the-quiet-teacher-that-reawakens-your-posture"
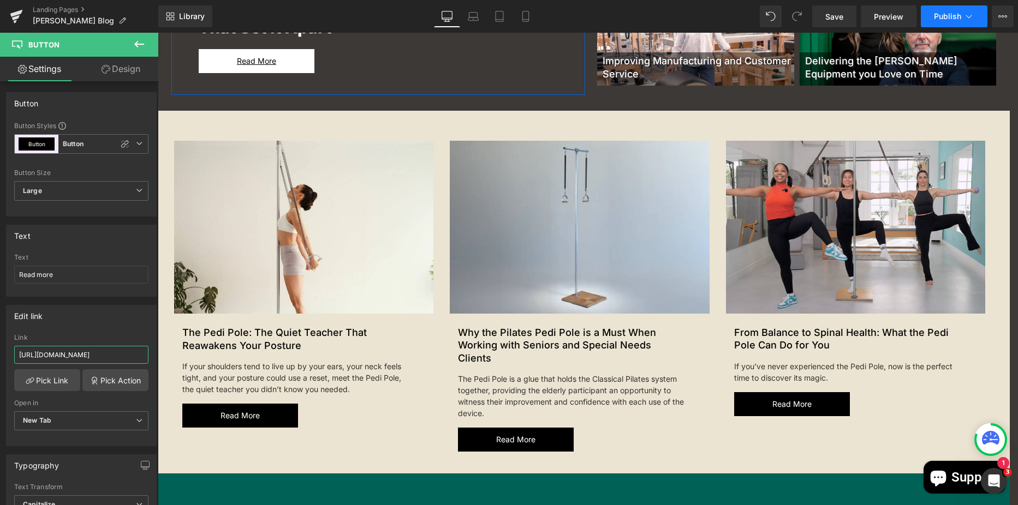
type input "[URL][DOMAIN_NAME]"
click at [958, 10] on button "Publish" at bounding box center [953, 16] width 67 height 22
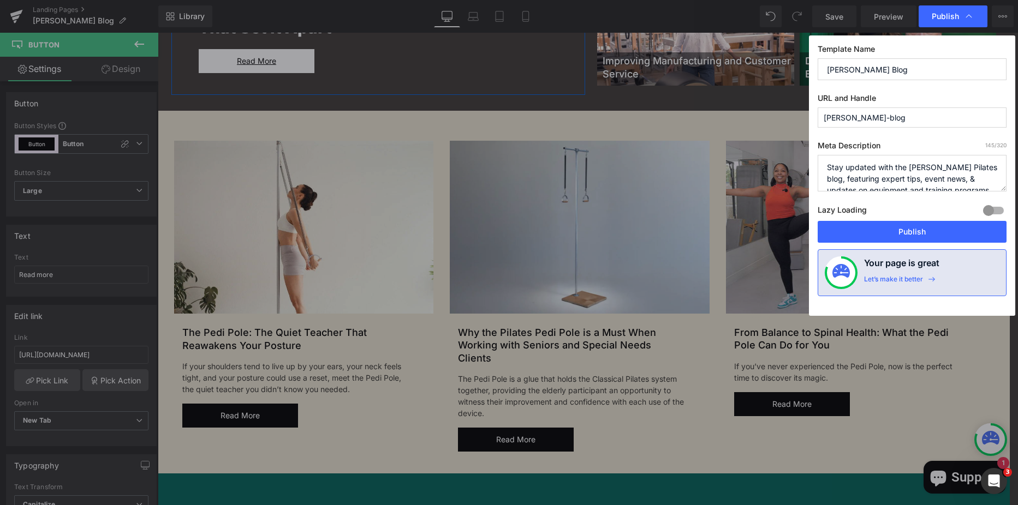
scroll to position [0, 0]
drag, startPoint x: 919, startPoint y: 223, endPoint x: 762, endPoint y: 191, distance: 160.8
click at [919, 223] on button "Publish" at bounding box center [911, 232] width 189 height 22
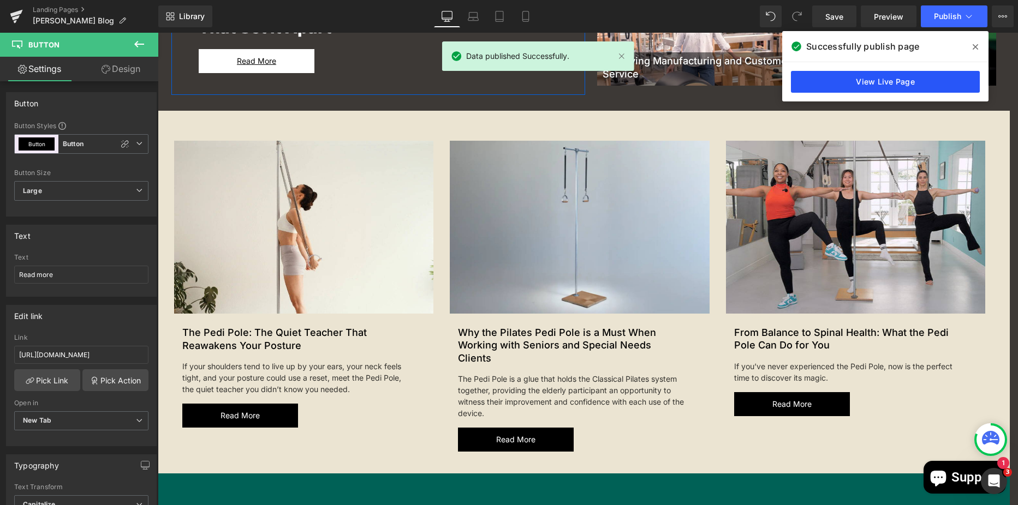
click at [893, 80] on link "View Live Page" at bounding box center [885, 82] width 189 height 22
